Goal: Task Accomplishment & Management: Complete application form

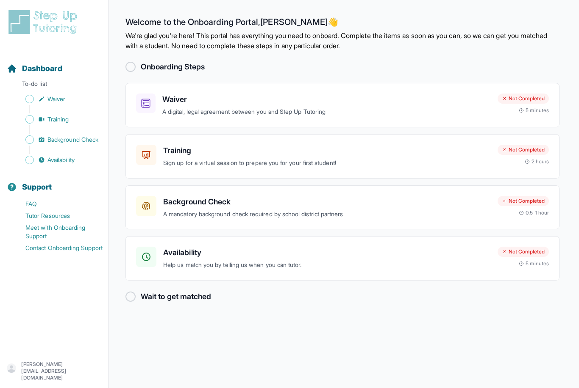
click at [131, 68] on div at bounding box center [130, 67] width 10 height 10
click at [236, 109] on p "A digital, legal agreement between you and Step Up Tutoring" at bounding box center [326, 112] width 328 height 10
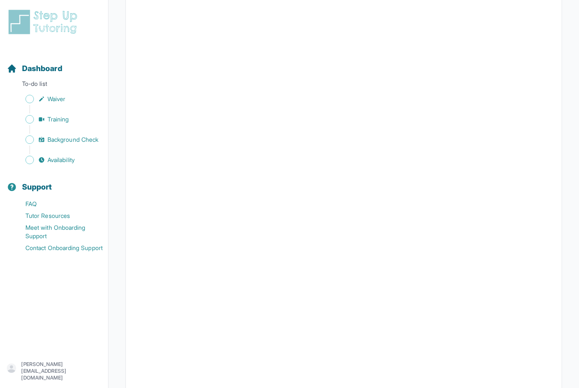
scroll to position [1017, 0]
click at [39, 67] on span "Dashboard" at bounding box center [42, 69] width 40 height 12
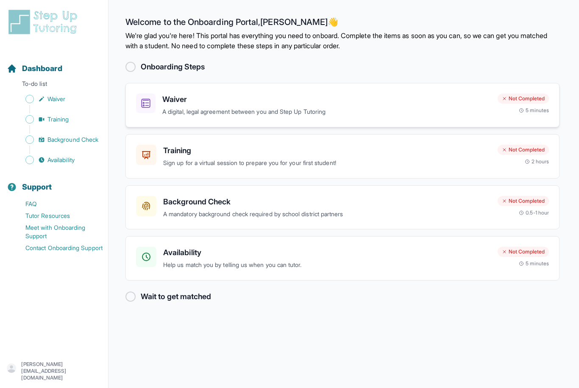
click at [204, 94] on h3 "Waiver" at bounding box center [326, 100] width 328 height 12
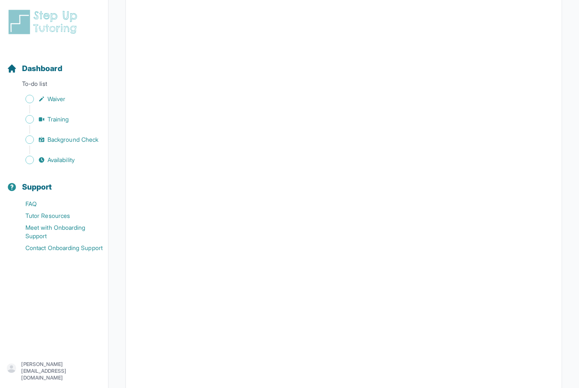
scroll to position [1067, 0]
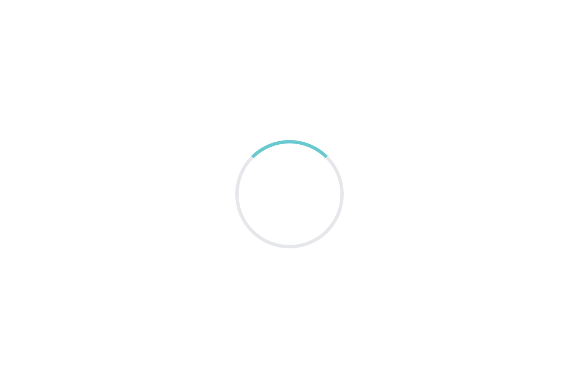
scroll to position [27, 0]
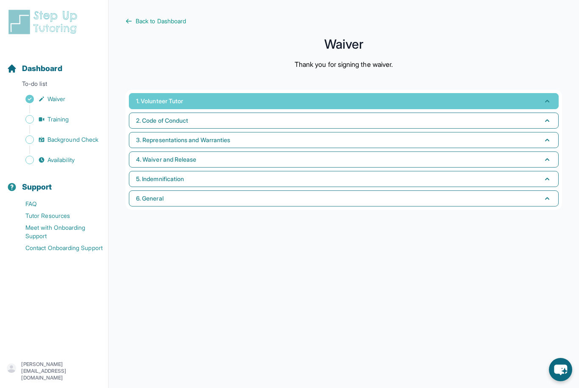
click at [408, 93] on button "1. Volunteer Tutor" at bounding box center [343, 101] width 429 height 16
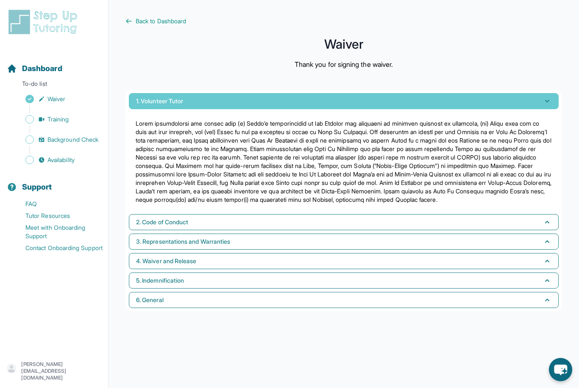
click at [408, 93] on button "1. Volunteer Tutor" at bounding box center [343, 101] width 429 height 16
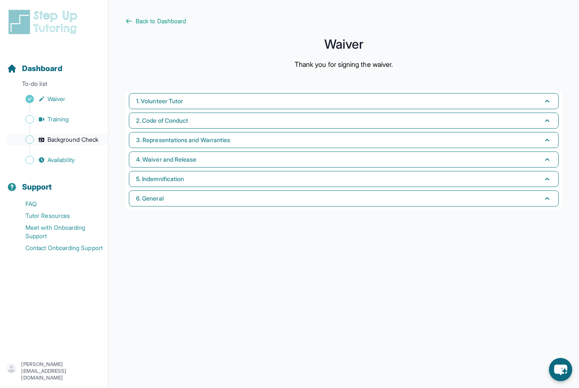
click at [69, 141] on span "Background Check" at bounding box center [72, 140] width 51 height 8
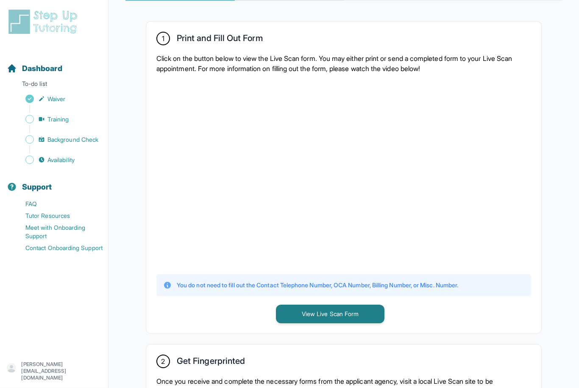
scroll to position [153, 0]
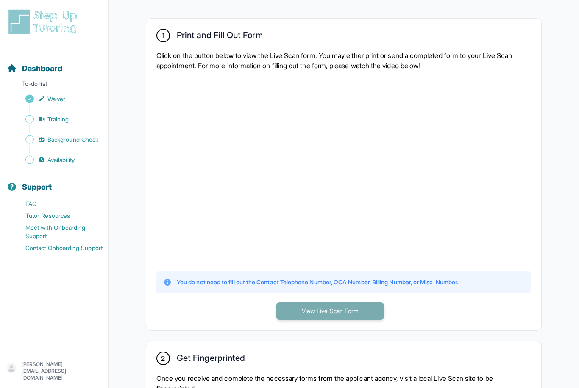
click at [309, 317] on button "View Live Scan Form" at bounding box center [330, 311] width 108 height 19
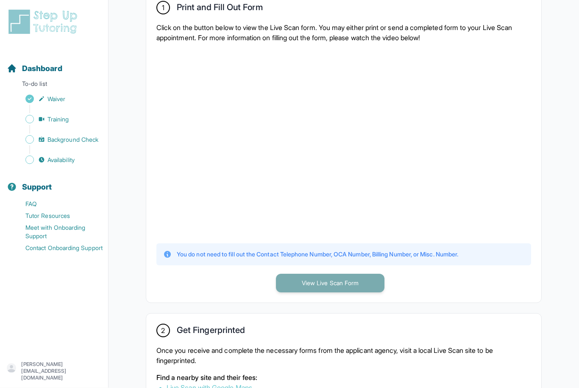
scroll to position [188, 0]
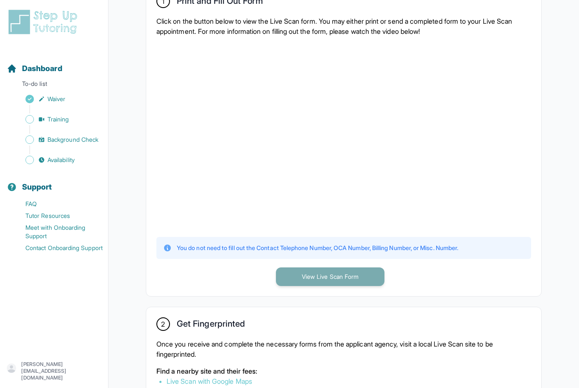
click at [307, 273] on button "View Live Scan Form" at bounding box center [330, 277] width 108 height 19
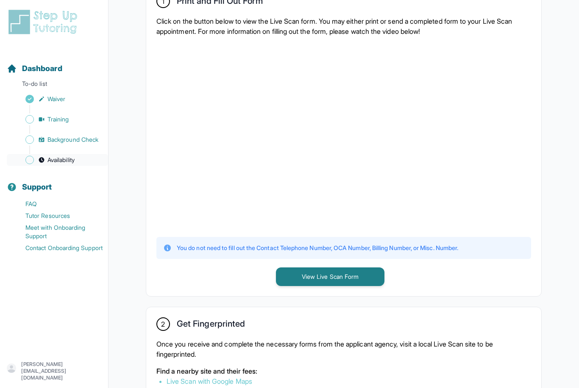
click at [48, 163] on span "Availability" at bounding box center [60, 160] width 27 height 8
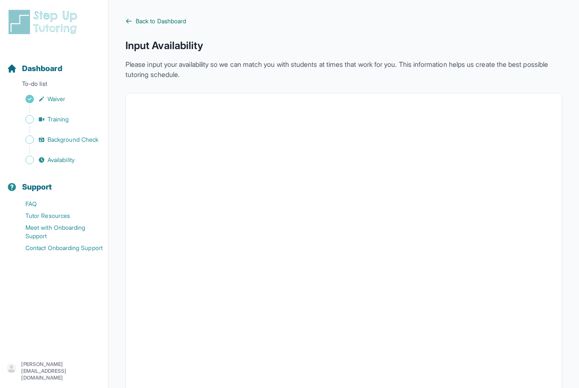
click at [127, 23] on icon at bounding box center [128, 21] width 7 height 7
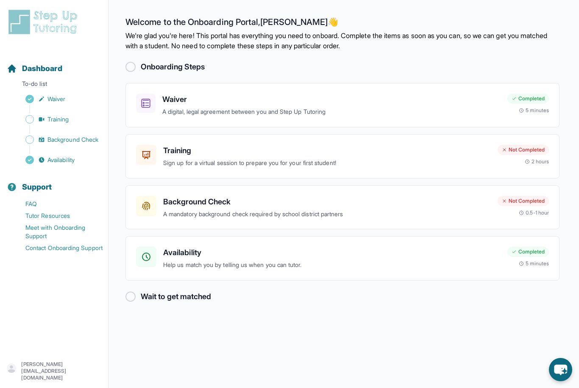
click at [133, 299] on div at bounding box center [130, 297] width 10 height 10
click at [231, 160] on p "Sign up for a virtual session to prepare you for your first student!" at bounding box center [326, 163] width 327 height 10
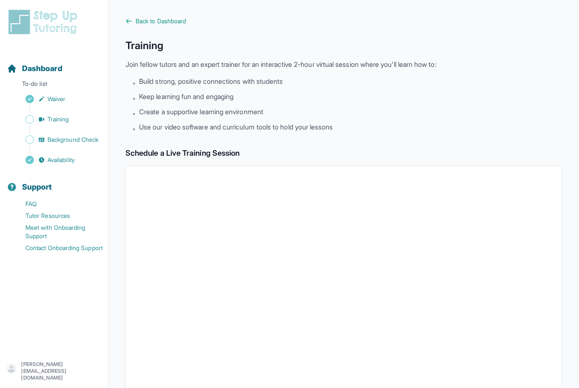
click at [135, 26] on div "Back to Dashboard Training Join fellow tutors and an expert trainer for an inte…" at bounding box center [343, 298] width 436 height 562
click at [128, 22] on icon at bounding box center [128, 21] width 7 height 7
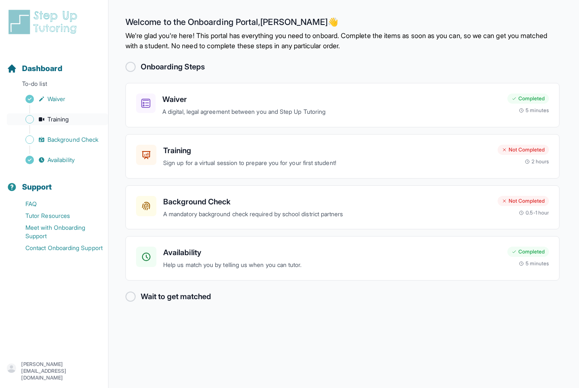
click at [59, 119] on span "Training" at bounding box center [58, 119] width 22 height 8
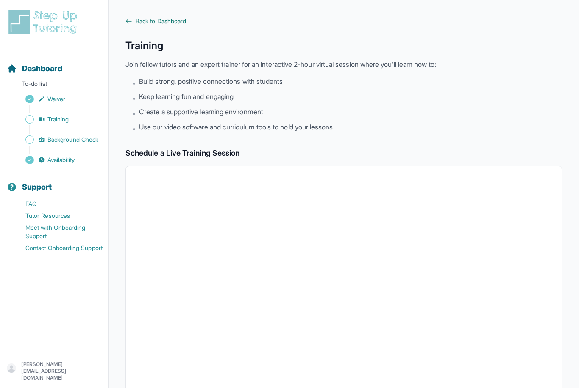
click at [131, 19] on icon at bounding box center [128, 21] width 7 height 7
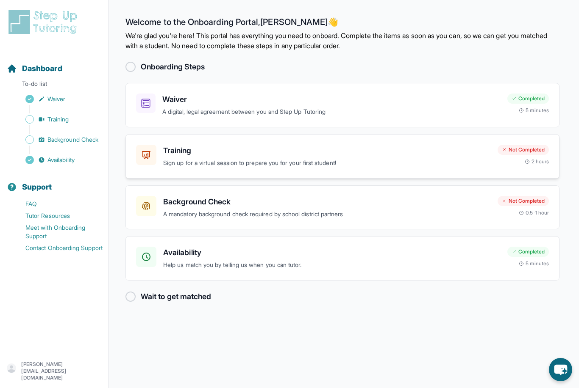
click at [194, 164] on p "Sign up for a virtual session to prepare you for your first student!" at bounding box center [326, 163] width 327 height 10
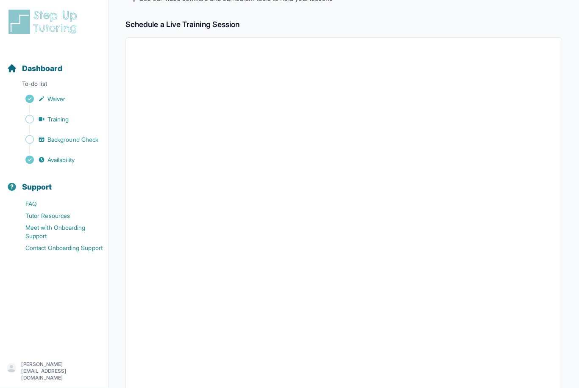
scroll to position [129, 0]
click at [130, 163] on div at bounding box center [343, 221] width 436 height 368
drag, startPoint x: 57, startPoint y: 139, endPoint x: 57, endPoint y: 268, distance: 129.2
click at [57, 139] on span "Background Check" at bounding box center [72, 140] width 51 height 8
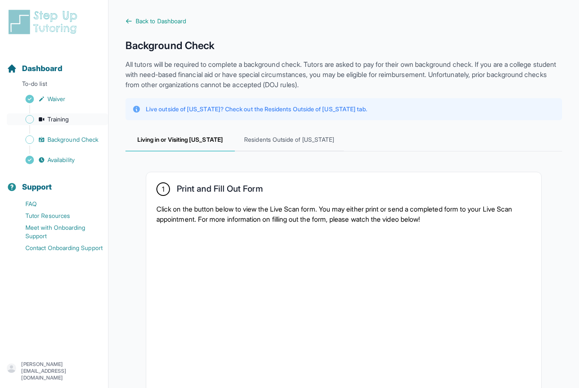
click at [59, 124] on link "Training" at bounding box center [57, 120] width 101 height 12
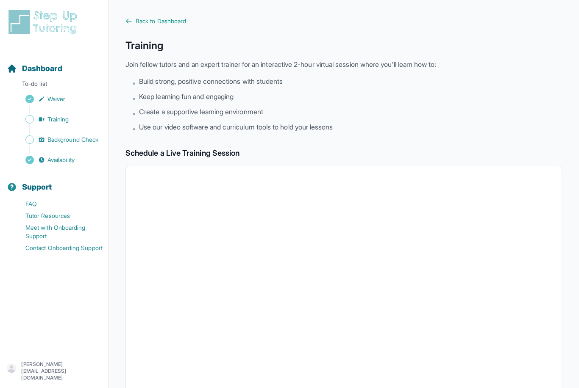
click at [58, 146] on div "Sidebar" at bounding box center [56, 150] width 98 height 8
click at [56, 142] on span "Background Check" at bounding box center [72, 140] width 51 height 8
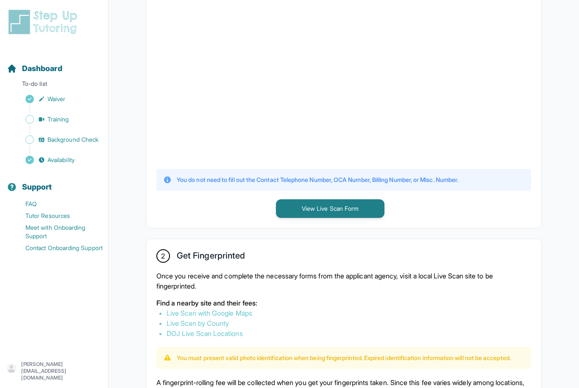
scroll to position [278, 0]
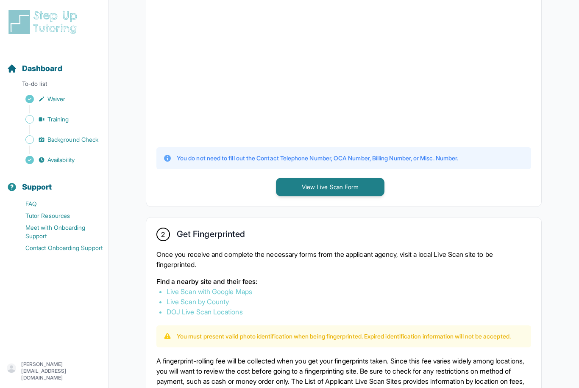
click at [219, 303] on link "Live Scan by County" at bounding box center [197, 302] width 62 height 8
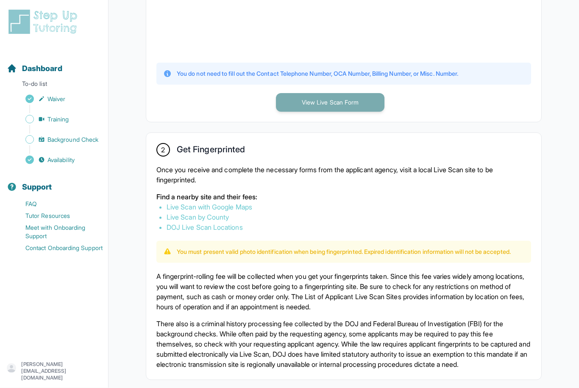
scroll to position [363, 0]
click at [322, 101] on button "View Live Scan Form" at bounding box center [330, 102] width 108 height 19
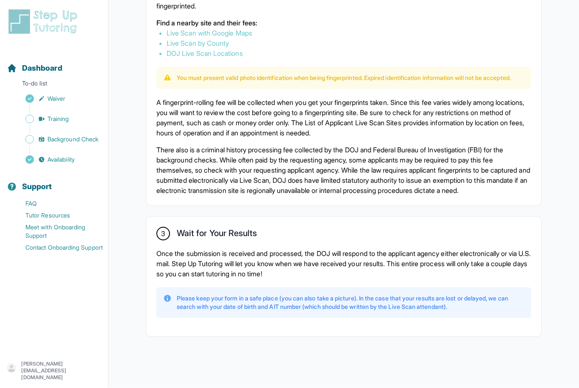
scroll to position [555, 0]
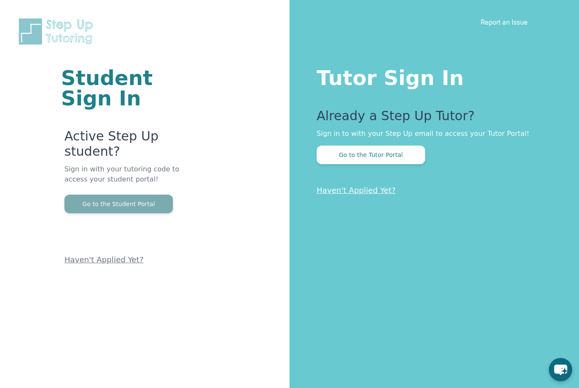
click at [125, 205] on button "Go to the Student Portal" at bounding box center [118, 204] width 108 height 19
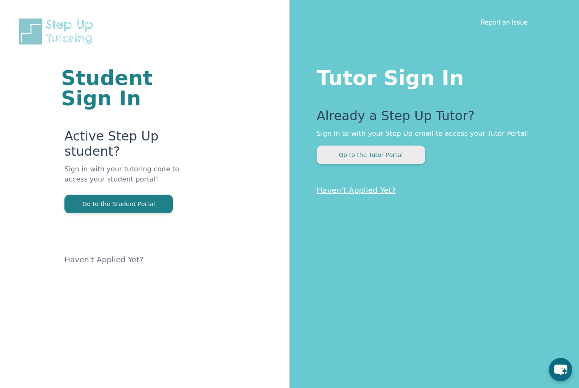
click at [385, 158] on button "Go to the Tutor Portal" at bounding box center [370, 155] width 108 height 19
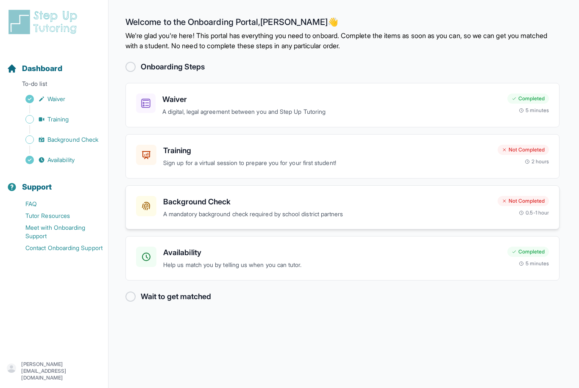
click at [319, 210] on p "A mandatory background check required by school district partners" at bounding box center [326, 215] width 327 height 10
